Goal: Task Accomplishment & Management: Manage account settings

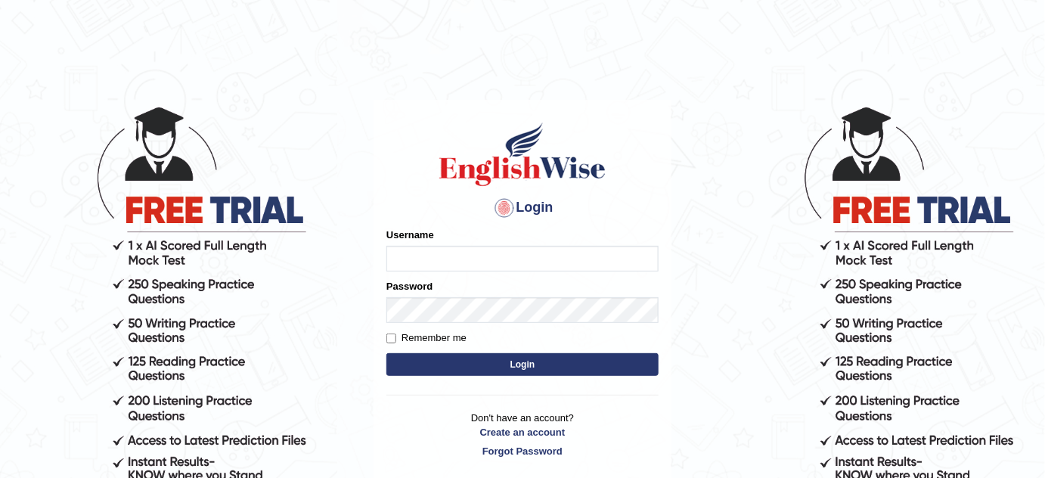
type input "karengonzalez"
click at [458, 360] on button "Login" at bounding box center [522, 364] width 272 height 23
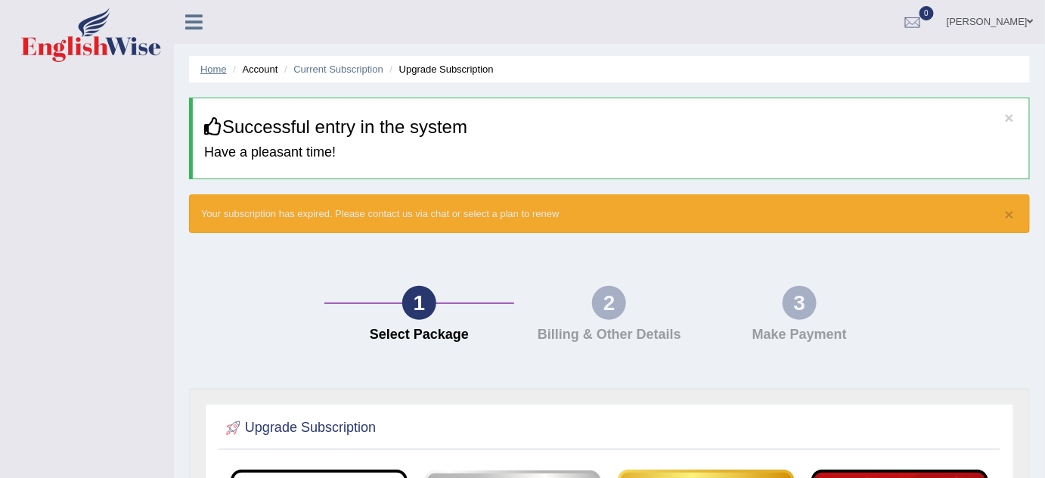
click at [213, 69] on link "Home" at bounding box center [213, 69] width 26 height 11
